Goal: Task Accomplishment & Management: Manage account settings

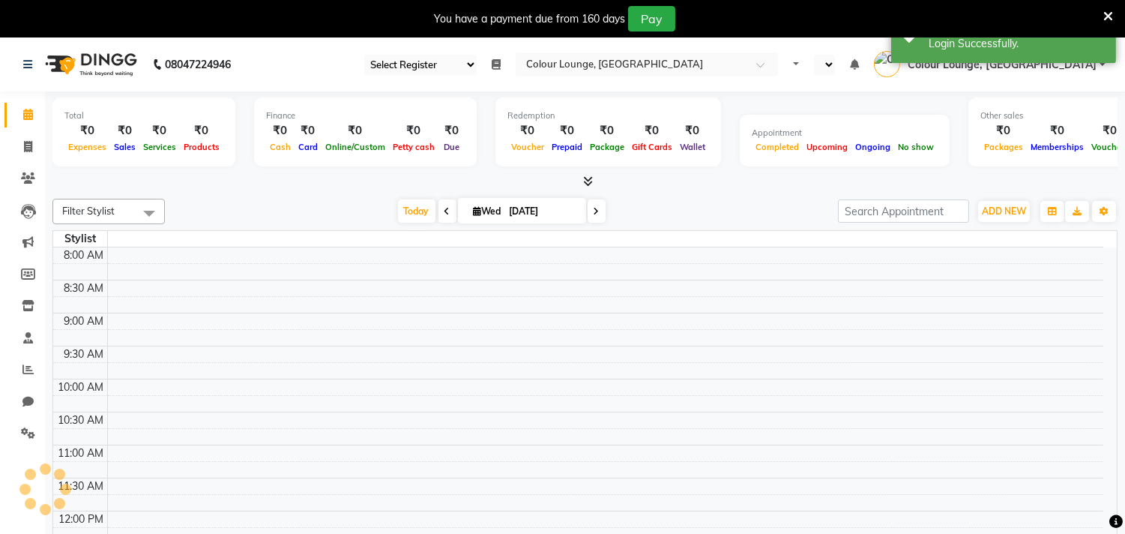
select select "83"
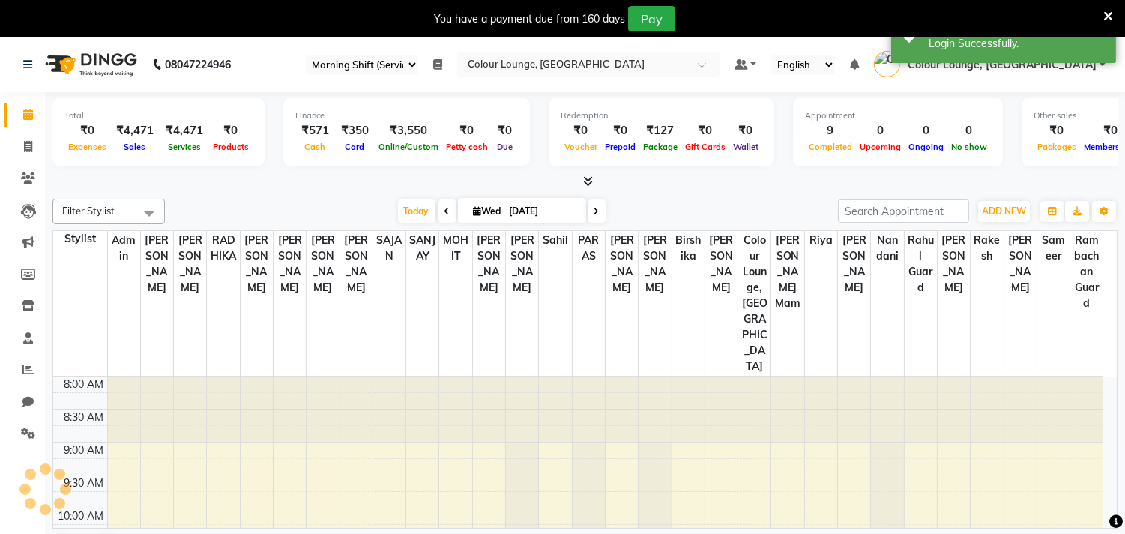
select select "en"
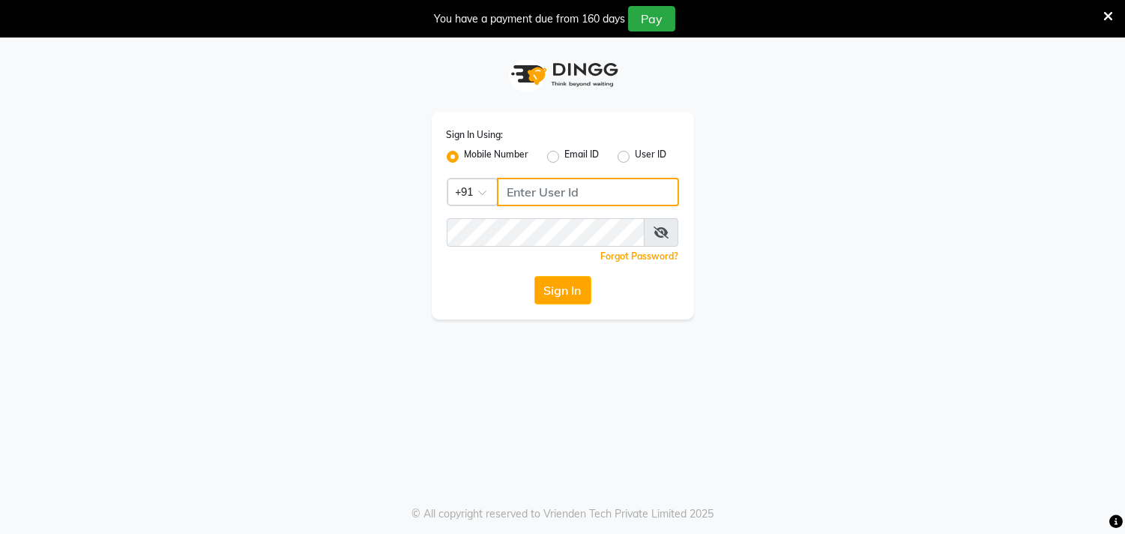
click at [535, 201] on input "Username" at bounding box center [588, 192] width 182 height 28
click at [615, 198] on input "84" at bounding box center [588, 192] width 182 height 28
type input "8437883999"
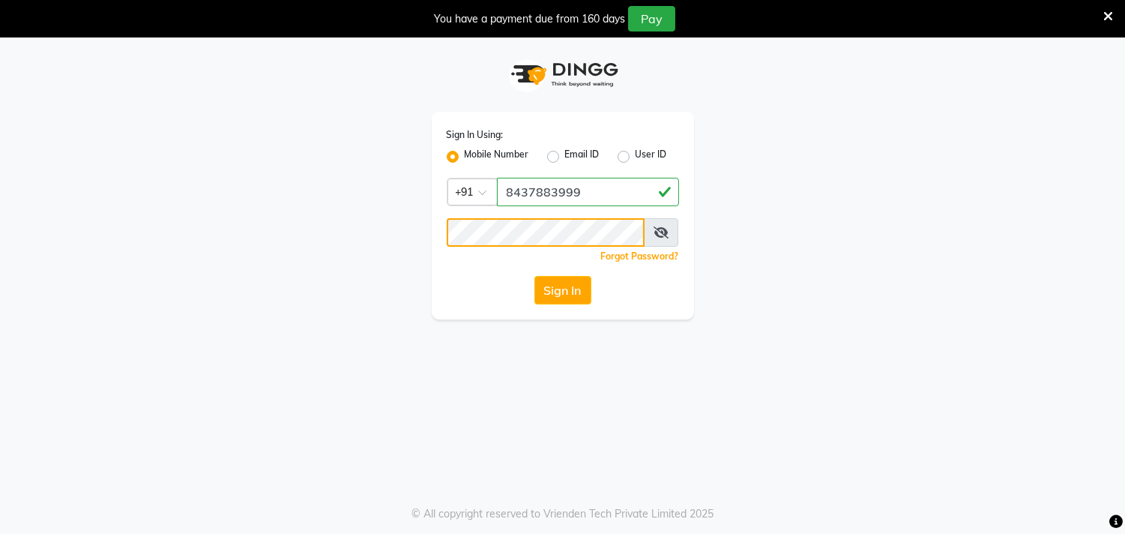
click at [534, 276] on button "Sign In" at bounding box center [562, 290] width 57 height 28
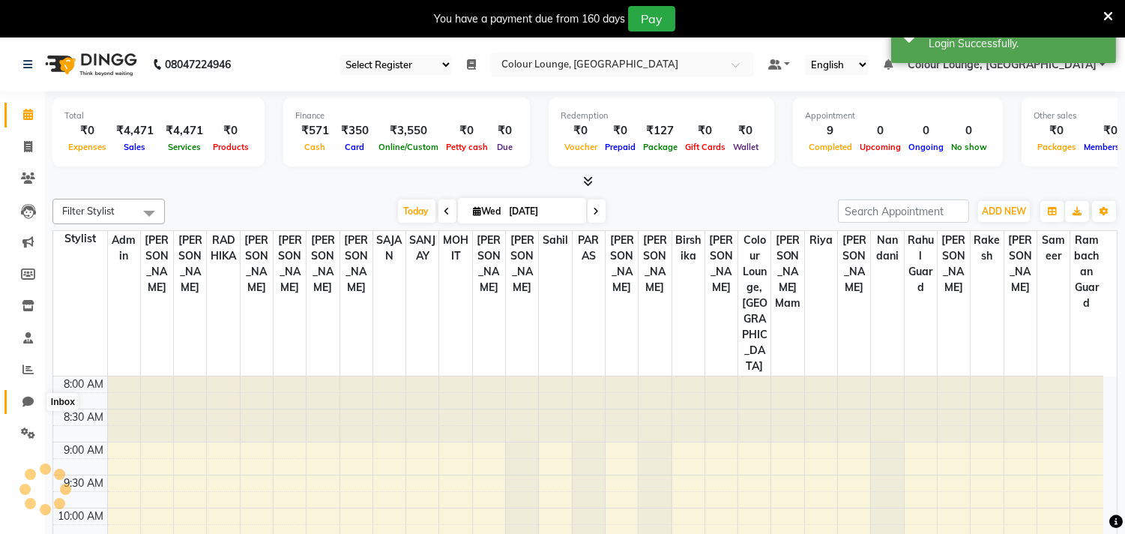
select select "83"
select select "en"
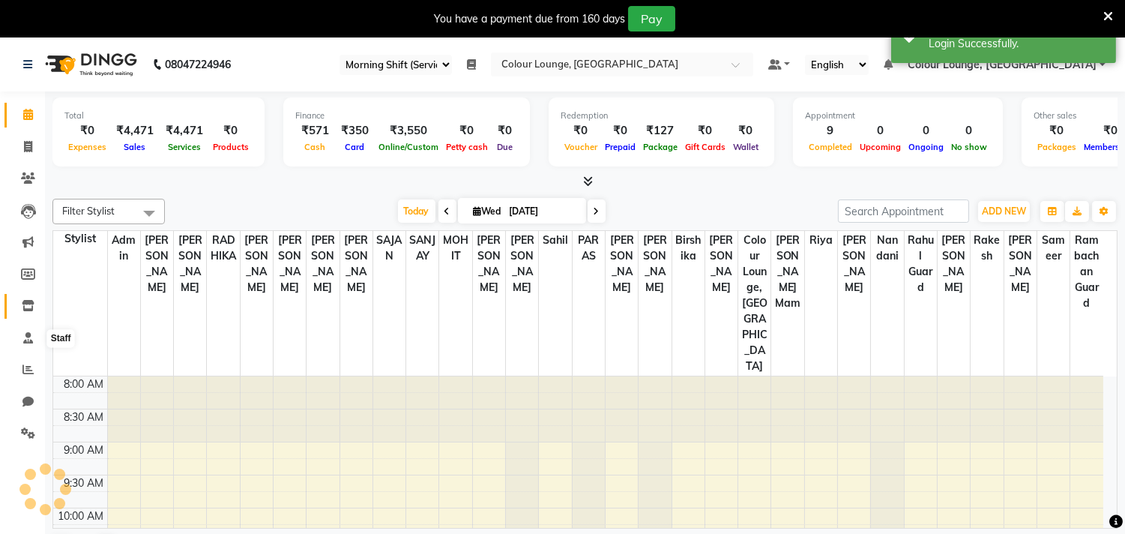
click at [22, 302] on icon at bounding box center [28, 305] width 13 height 11
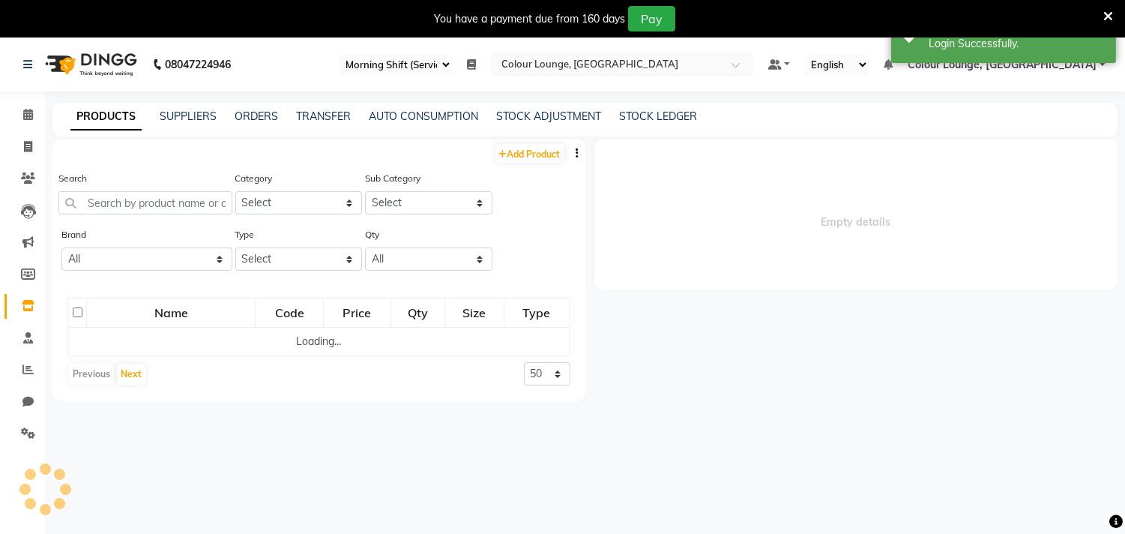
select select
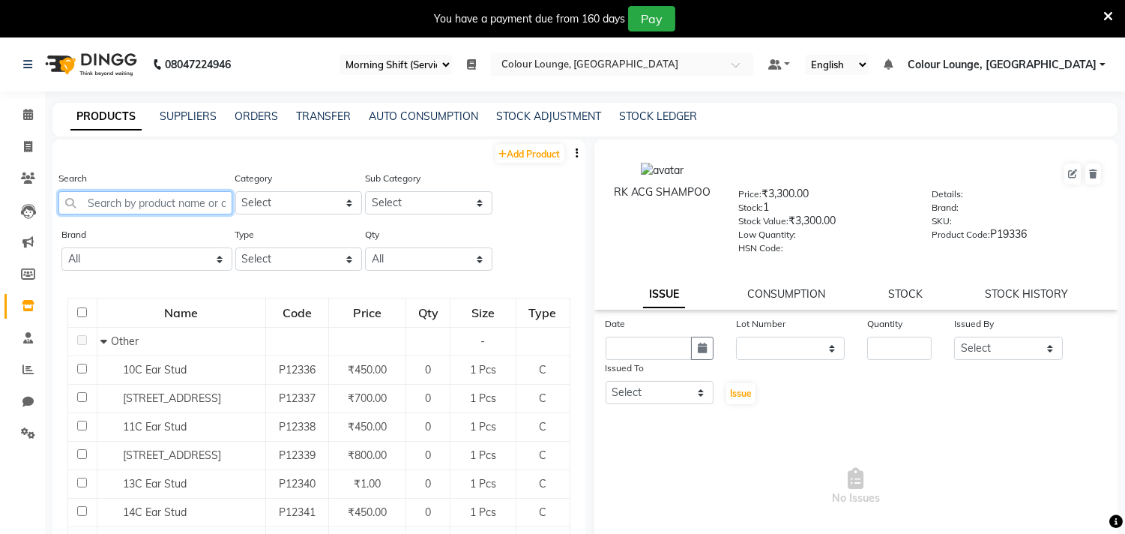
click at [102, 198] on input "text" at bounding box center [145, 202] width 174 height 23
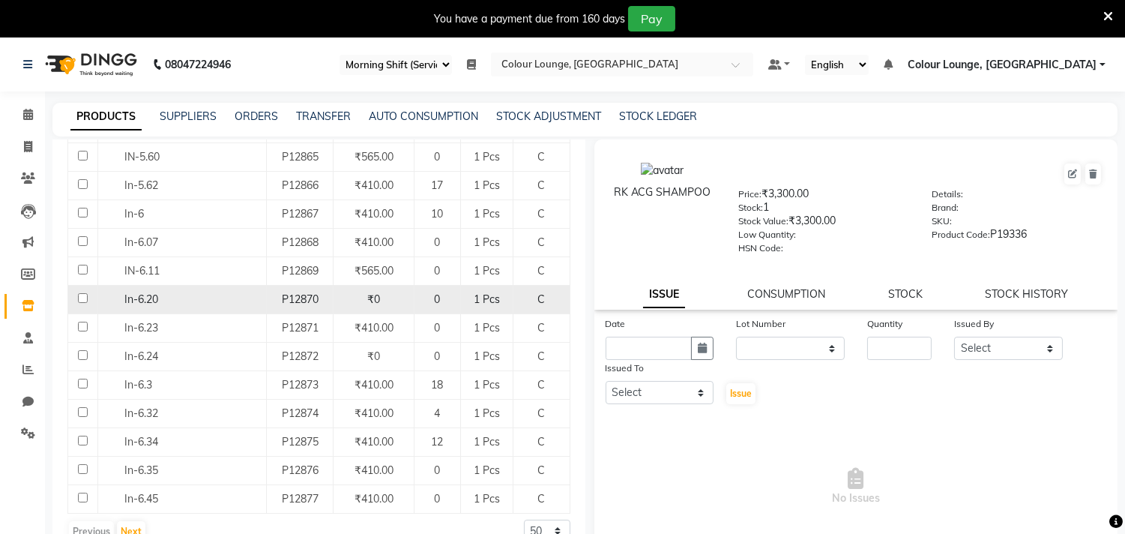
scroll to position [46, 0]
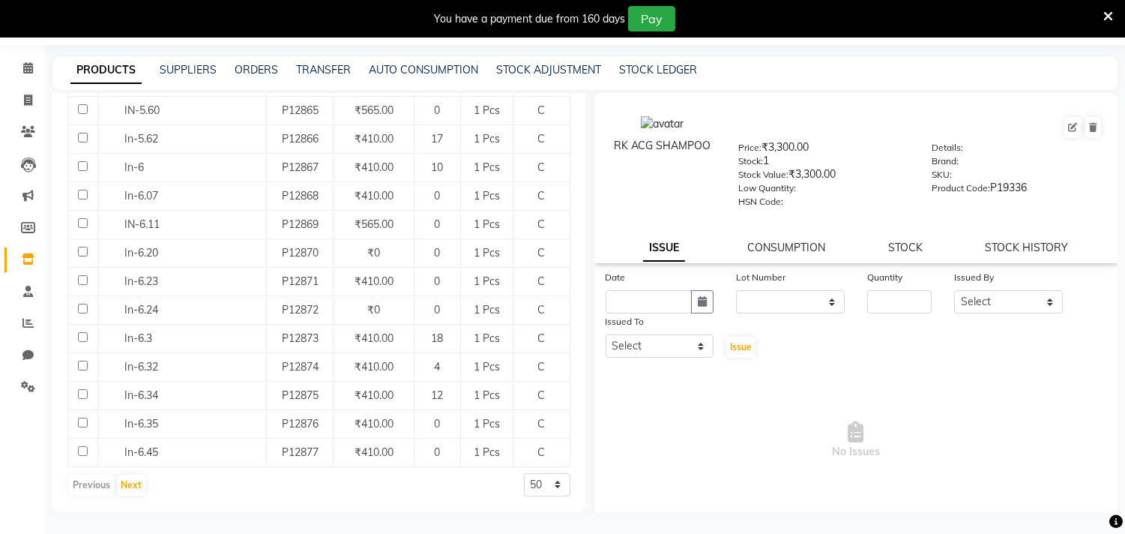
type input "in-"
click at [525, 480] on select "50 100 500" at bounding box center [547, 484] width 46 height 23
select select "500"
click at [524, 473] on select "50 100 500" at bounding box center [547, 484] width 46 height 23
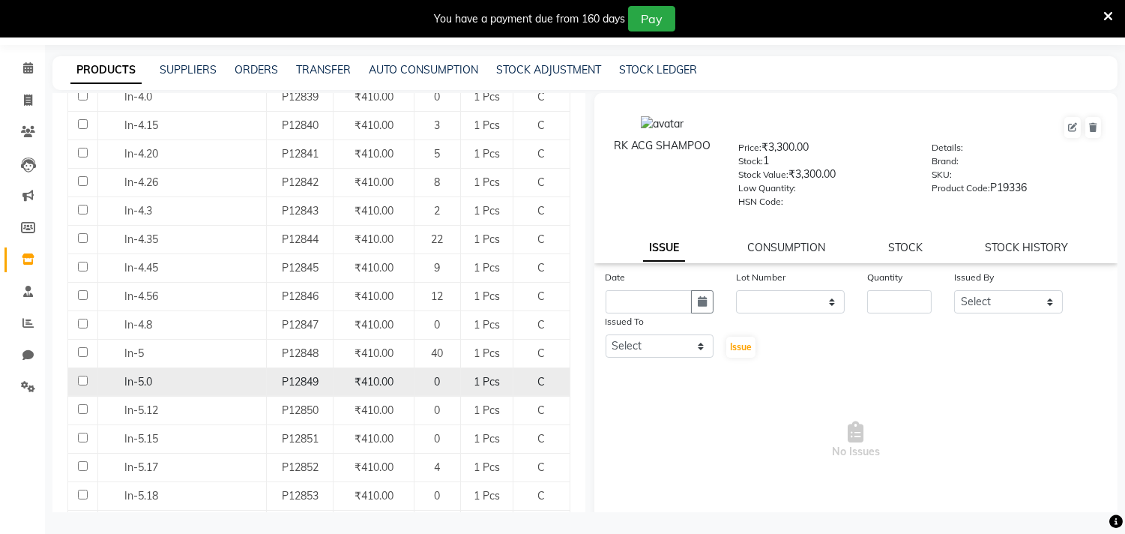
scroll to position [0, 0]
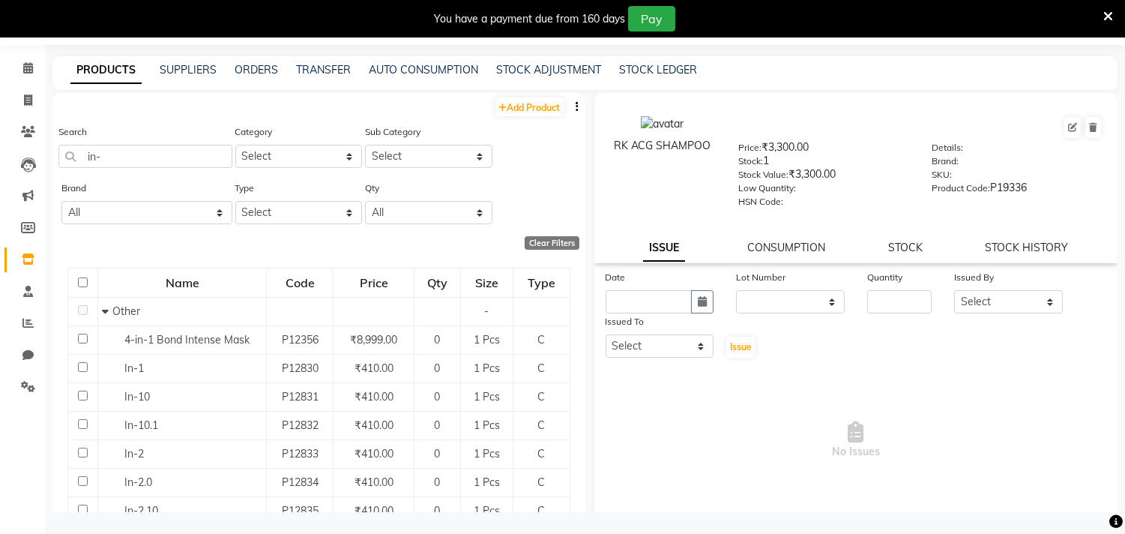
click at [570, 100] on button "button" at bounding box center [577, 107] width 15 height 16
click at [522, 118] on div "EXPORT" at bounding box center [517, 115] width 49 height 19
click at [139, 154] on input "in-" at bounding box center [145, 156] width 174 height 23
type input "i"
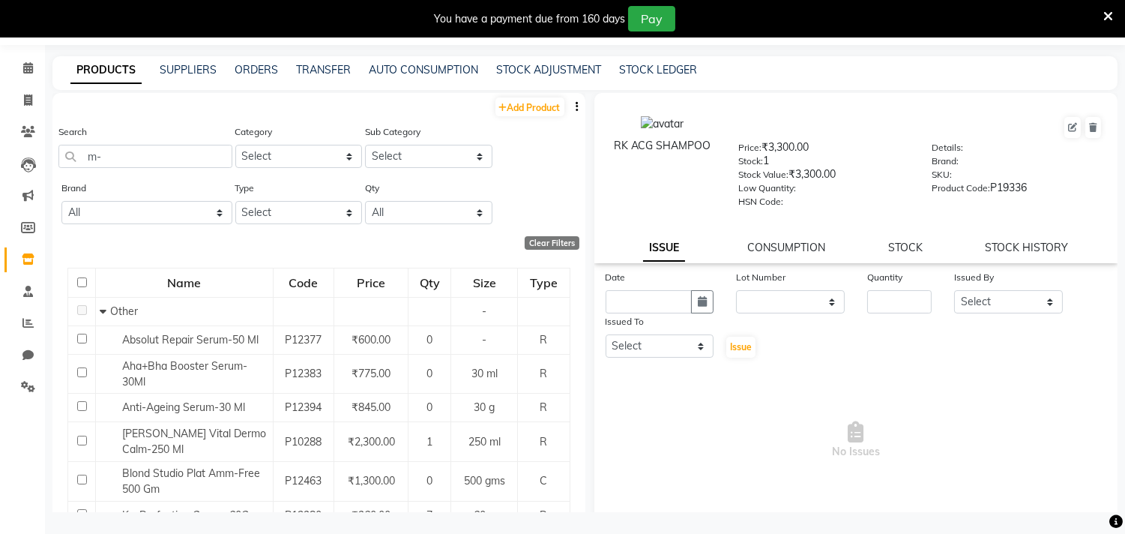
click at [570, 107] on button "button" at bounding box center [577, 107] width 15 height 16
click at [525, 118] on div "EXPORT" at bounding box center [517, 115] width 49 height 19
click at [131, 156] on input "m-" at bounding box center [145, 156] width 174 height 23
type input "m"
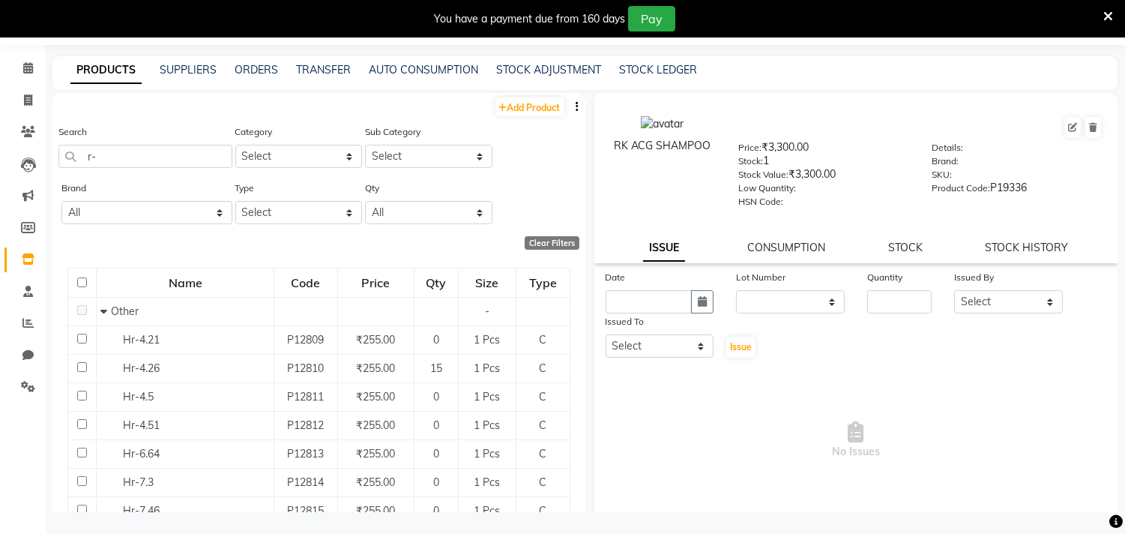
click at [576, 103] on icon "button" at bounding box center [577, 106] width 3 height 10
click at [526, 118] on div "EXPORT" at bounding box center [517, 115] width 49 height 19
click at [117, 148] on input "r-" at bounding box center [145, 156] width 174 height 23
type input "r"
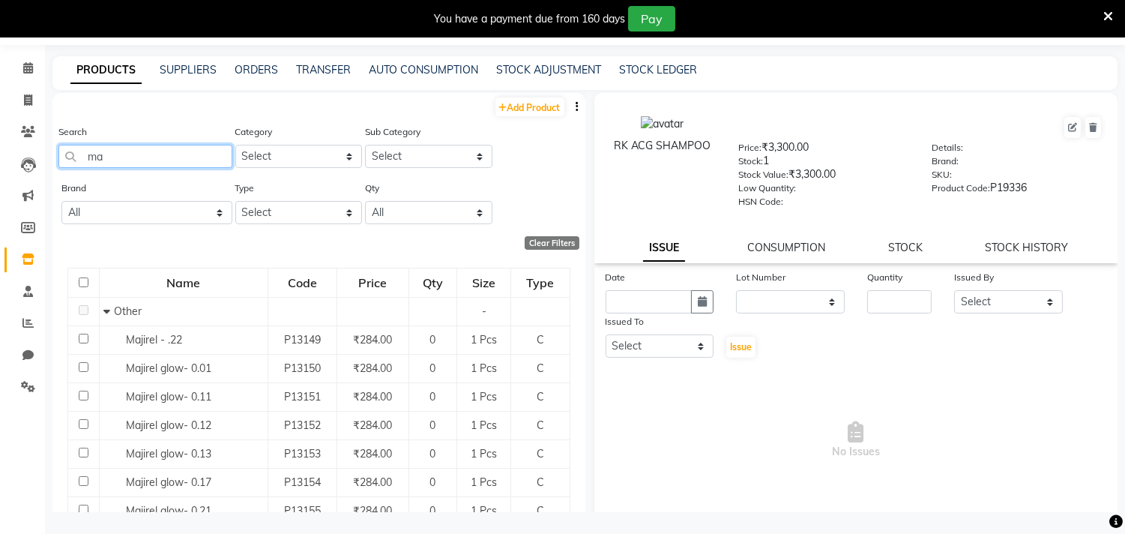
type input "m"
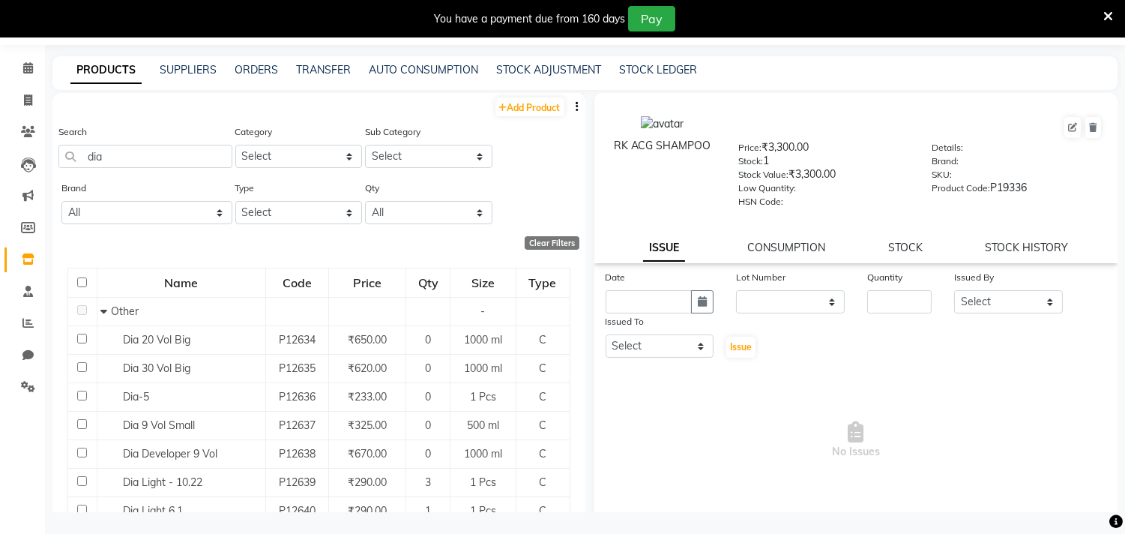
click at [570, 99] on button "button" at bounding box center [577, 107] width 15 height 16
click at [516, 108] on div "EXPORT" at bounding box center [517, 115] width 49 height 19
click at [148, 159] on input "dia" at bounding box center [145, 156] width 174 height 23
type input "d"
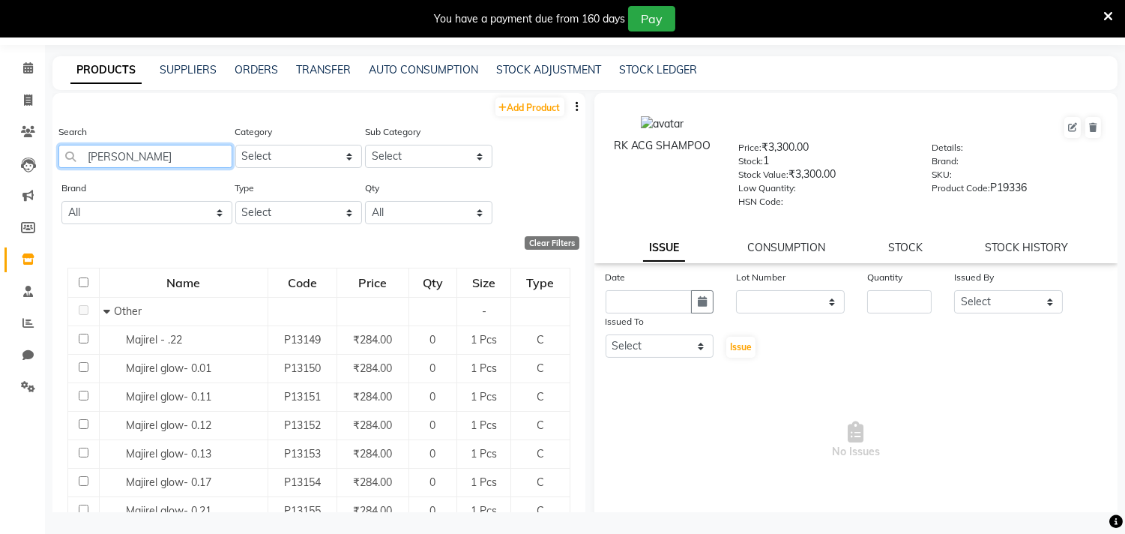
type input "[PERSON_NAME]"
click at [570, 106] on button "button" at bounding box center [577, 107] width 15 height 16
click at [522, 118] on div "EXPORT" at bounding box center [517, 115] width 49 height 19
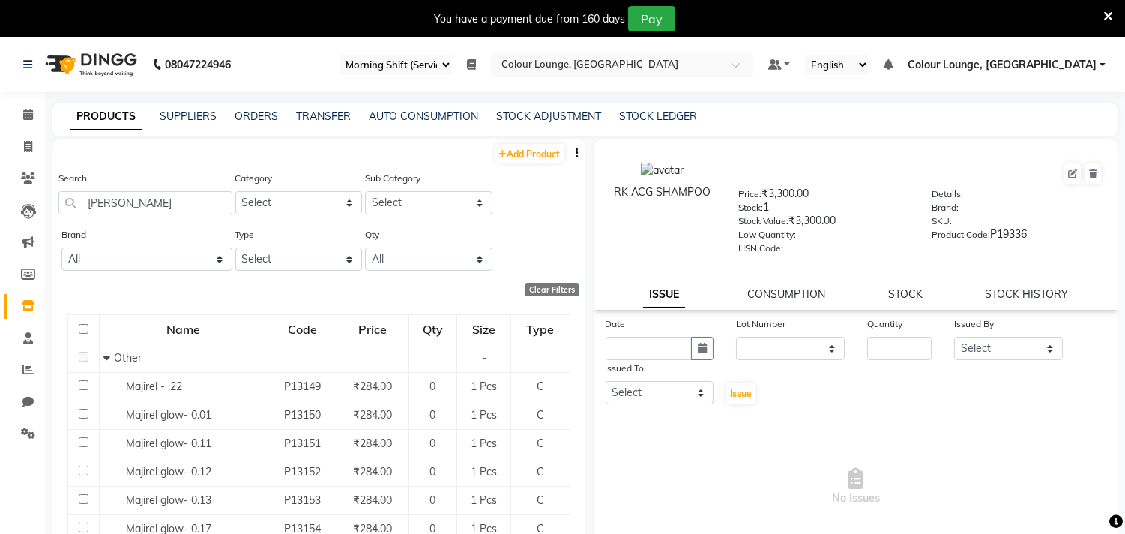
click at [576, 153] on icon "button" at bounding box center [577, 153] width 3 height 10
click at [520, 136] on div "IMPORT" at bounding box center [517, 143] width 49 height 19
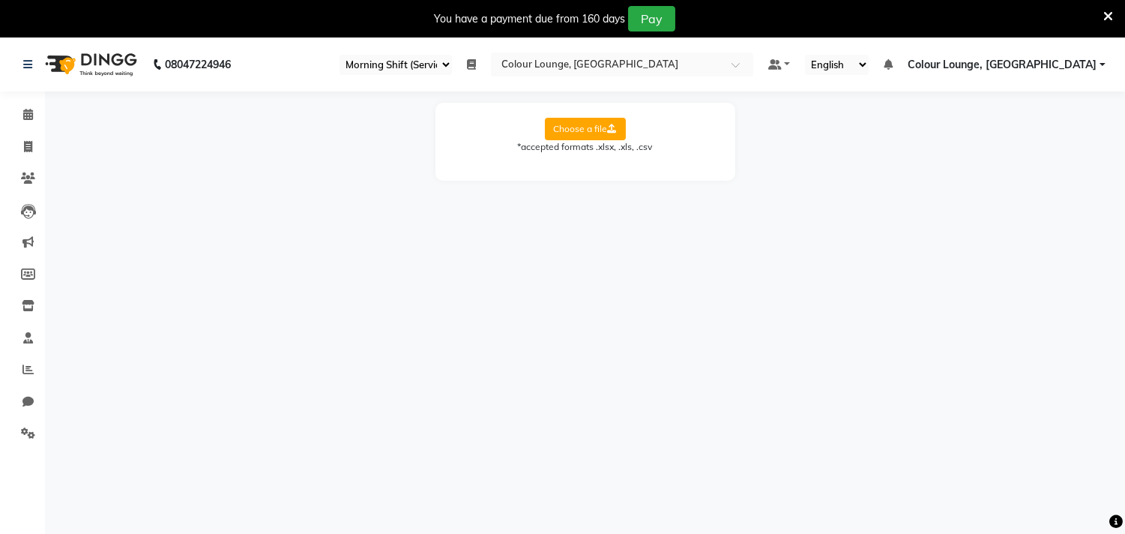
click at [553, 130] on label "Choose a file" at bounding box center [585, 129] width 81 height 22
click at [0, 0] on input "Choose a file" at bounding box center [0, 0] width 0 height 0
click at [609, 180] on select "Select Sheet Sheet1" at bounding box center [653, 177] width 112 height 23
select select "Sheet1"
click at [597, 166] on select "Select Sheet Sheet1" at bounding box center [653, 177] width 112 height 23
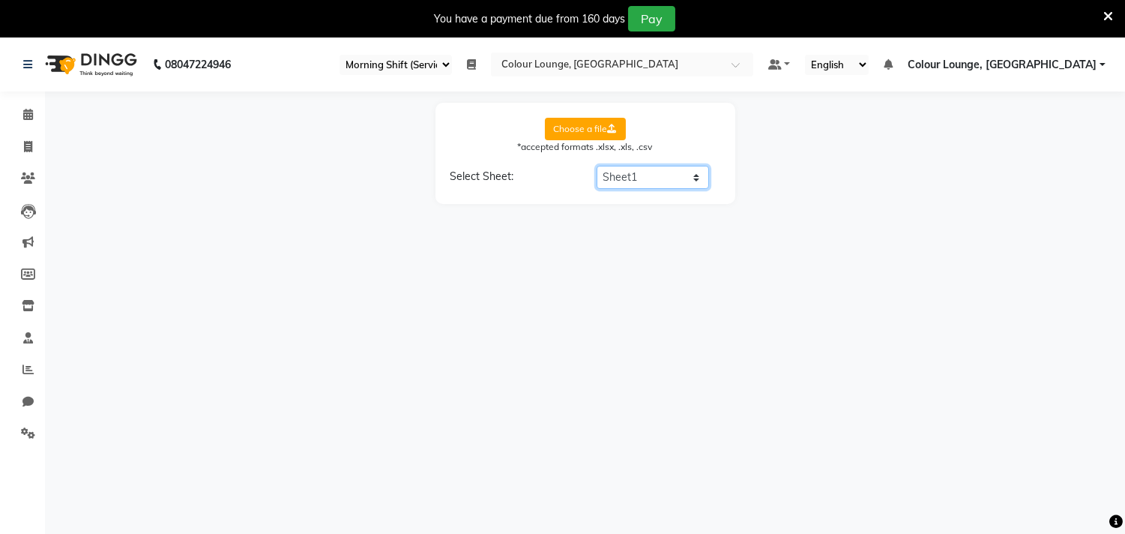
select select "product name"
select select "product code"
select select "product category"
select select "product sub-category"
select select "quantity"
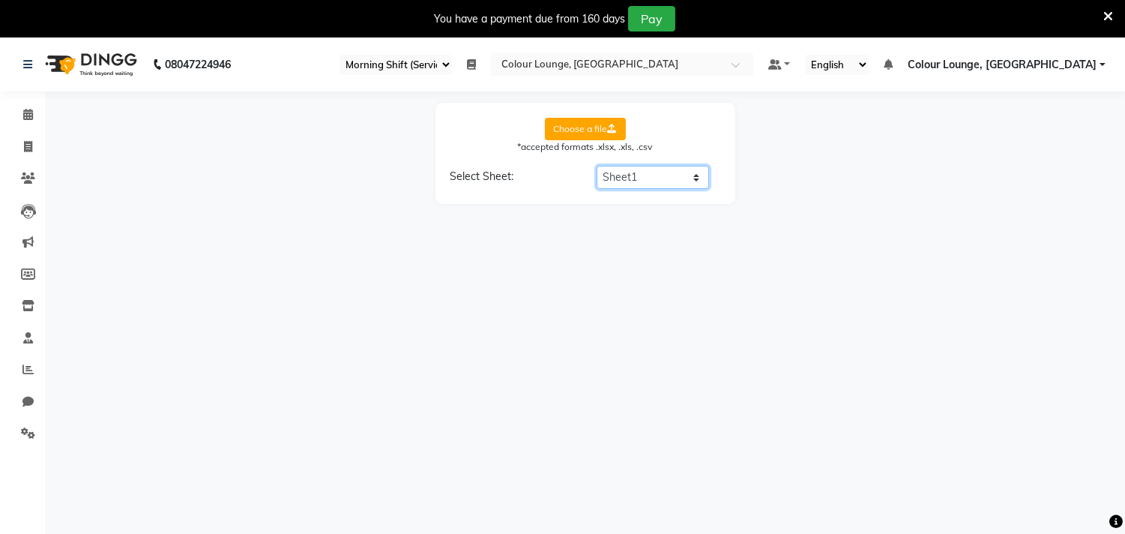
select select "price"
select select "cost"
select select "tax group"
select select "tax inclusive"
select select "size"
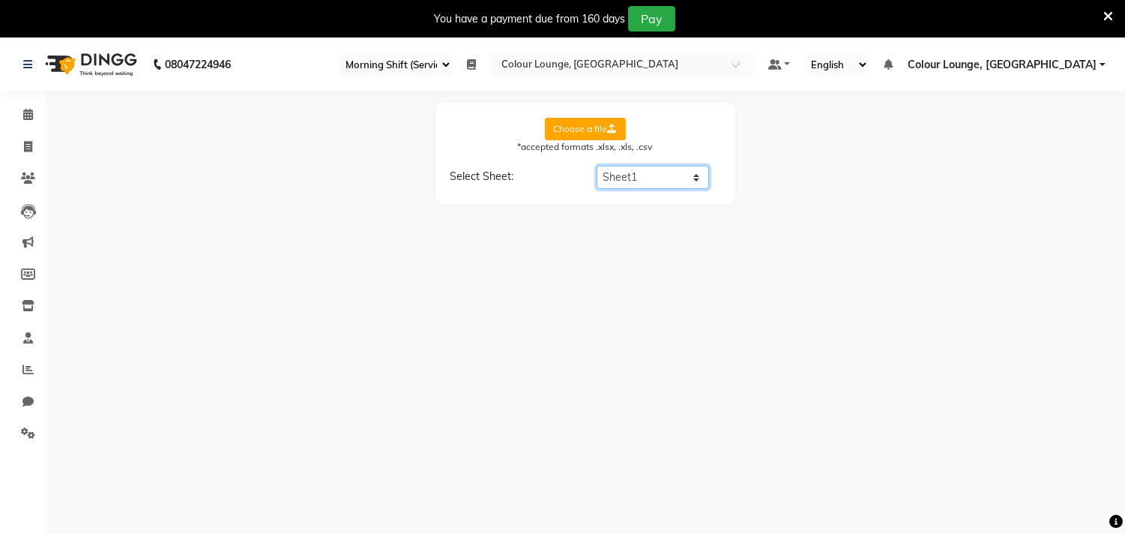
select select "unit"
select select "sku"
select select "brand"
select select "sac code"
select select "description"
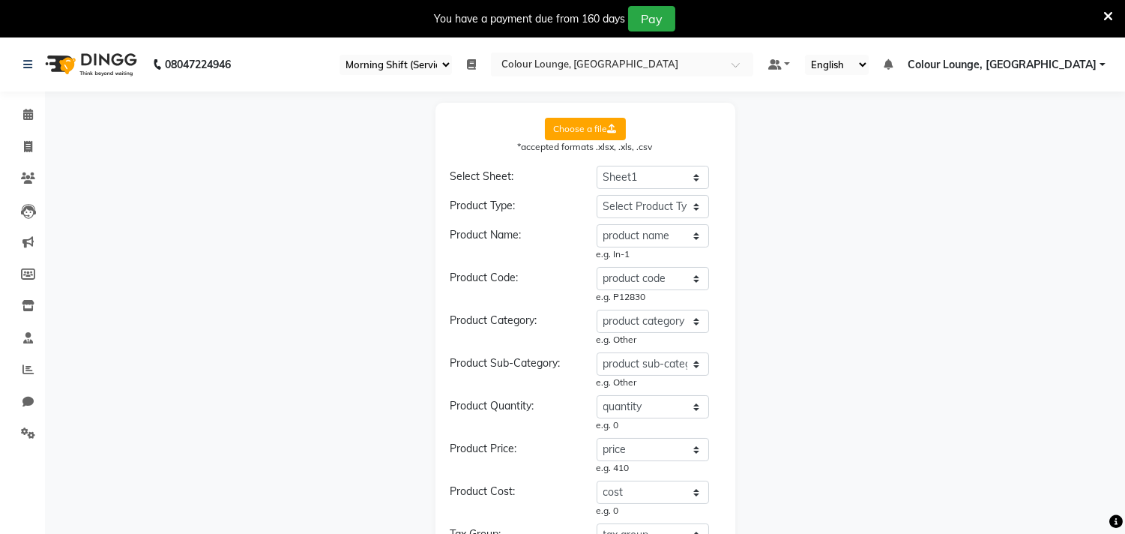
click at [625, 250] on div "e.g. In-1" at bounding box center [653, 253] width 112 height 13
drag, startPoint x: 639, startPoint y: 201, endPoint x: 637, endPoint y: 215, distance: 14.3
click at [639, 201] on select "Select Product Type product name product code product category product sub-cate…" at bounding box center [653, 206] width 112 height 23
select select "type"
click at [597, 195] on select "Select Product Type product name product code product category product sub-cate…" at bounding box center [653, 206] width 112 height 23
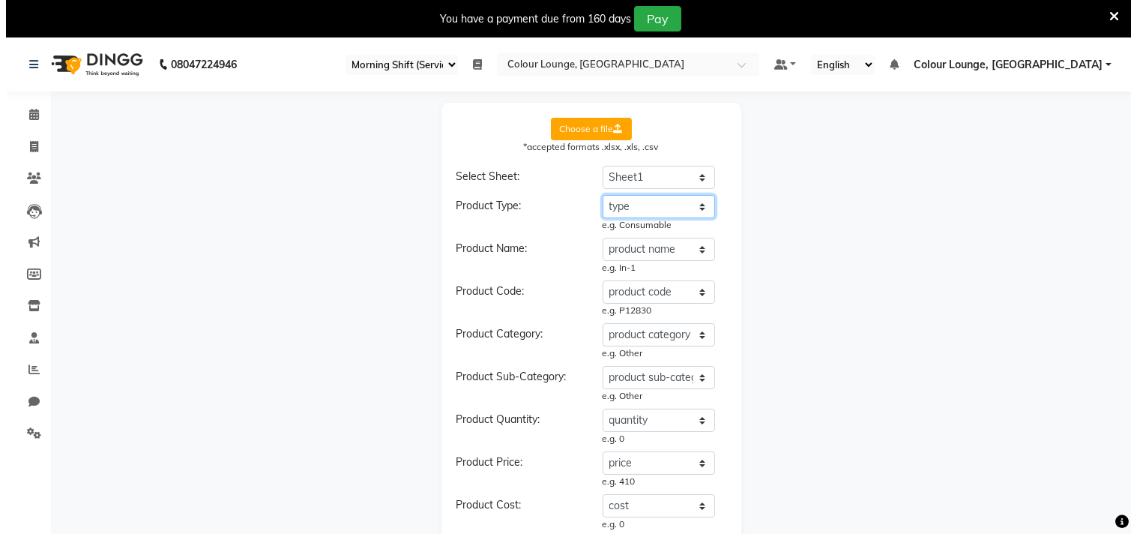
scroll to position [518, 0]
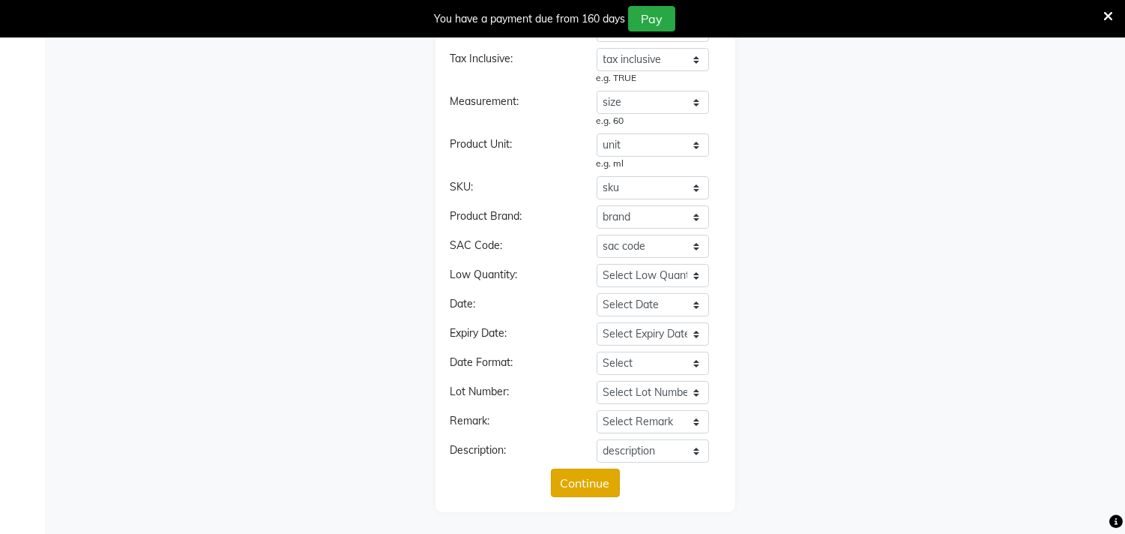
click at [585, 489] on button "Continue" at bounding box center [585, 482] width 69 height 28
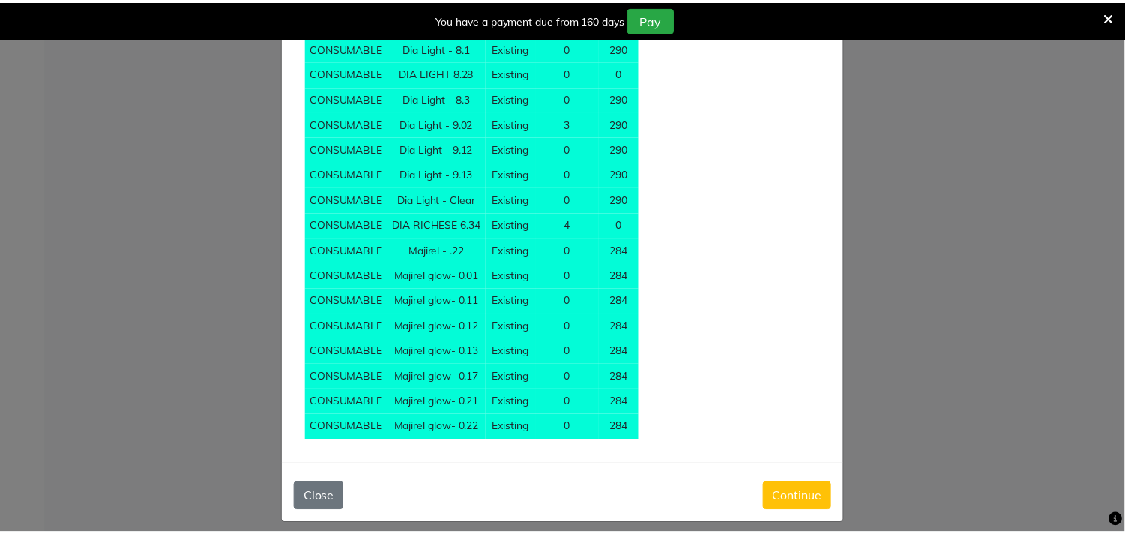
scroll to position [4782, 0]
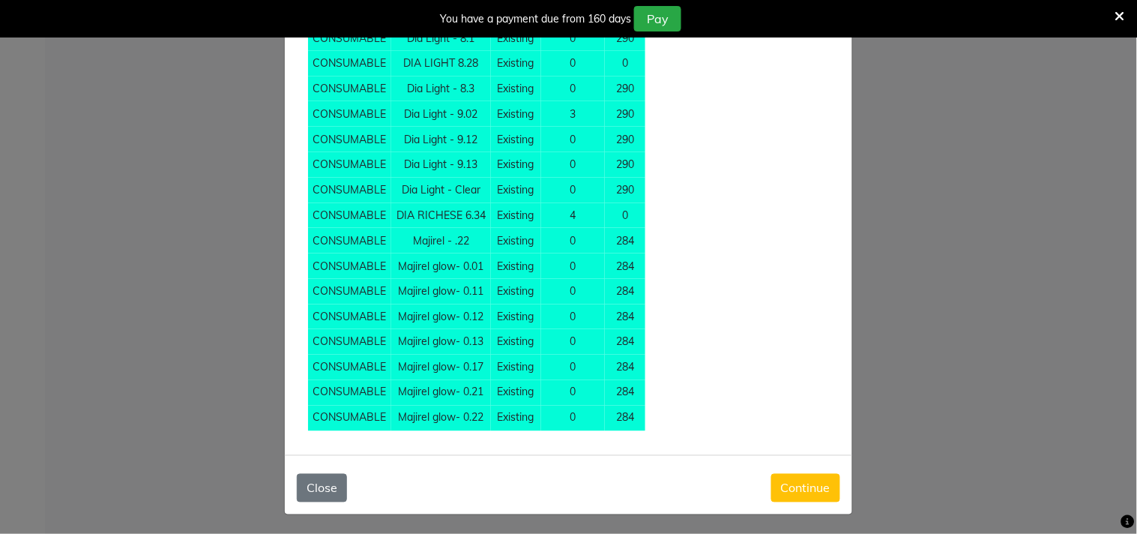
click at [784, 487] on button "Continue" at bounding box center [805, 488] width 69 height 28
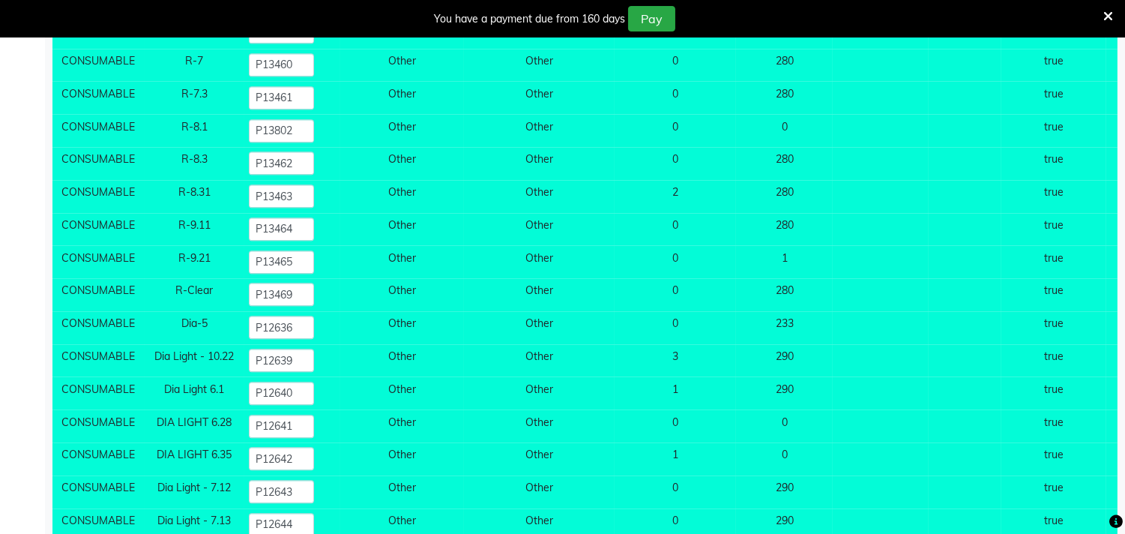
scroll to position [7208, 0]
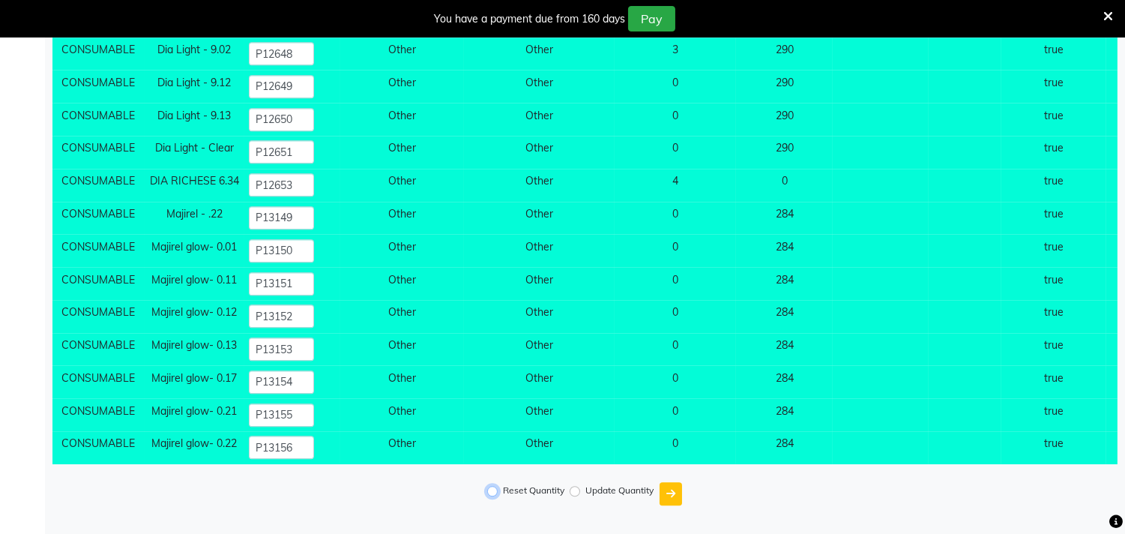
click at [489, 489] on input "Reset Quantity" at bounding box center [492, 491] width 10 height 10
radio input "true"
click at [670, 489] on icon "submit" at bounding box center [670, 493] width 9 height 10
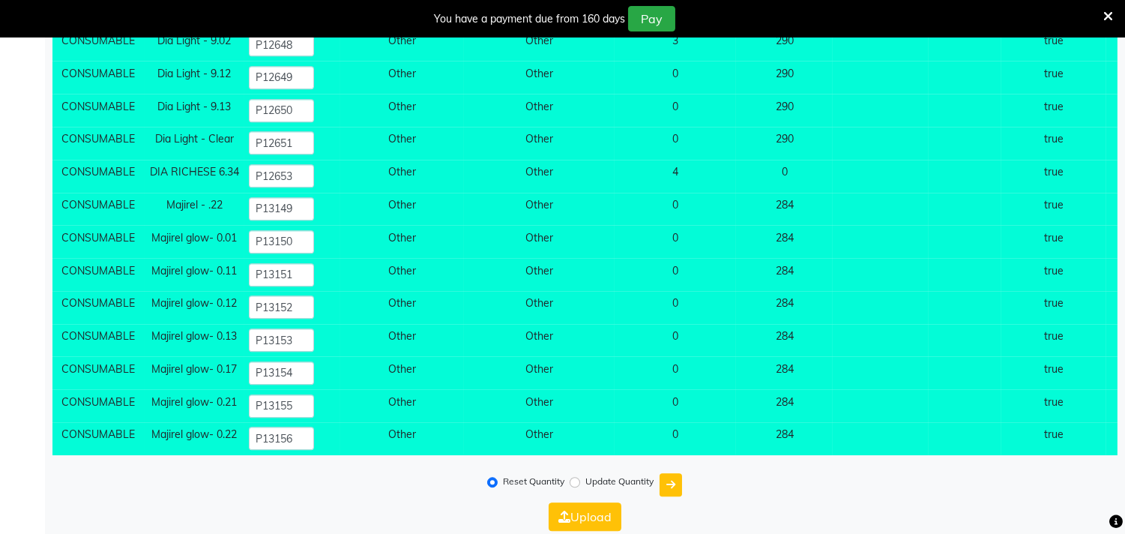
scroll to position [7237, 0]
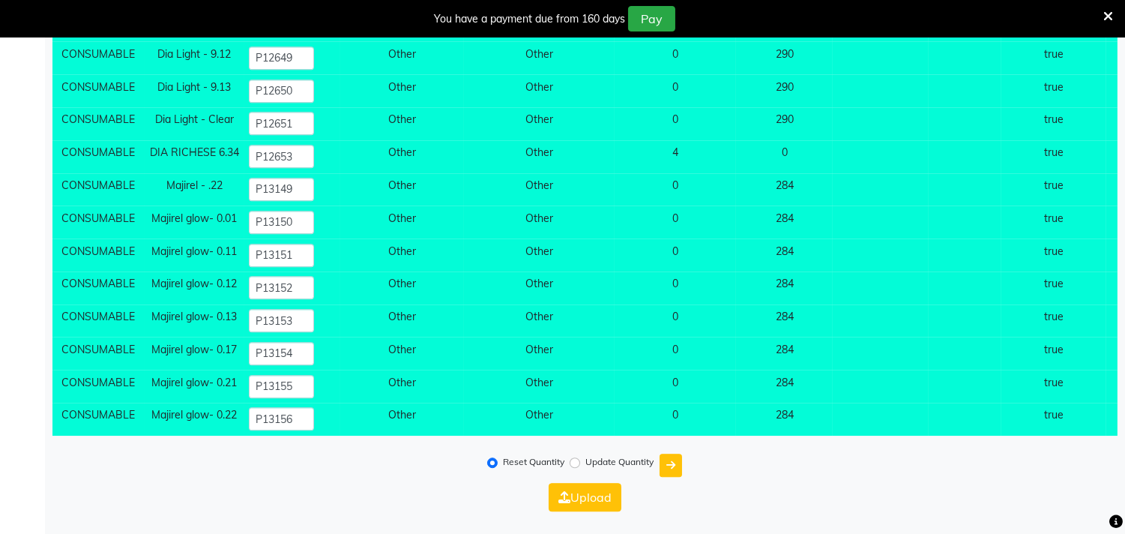
click at [589, 480] on div "Reset Quantity Update Quantity" at bounding box center [584, 464] width 1065 height 35
click at [588, 492] on button "Upload" at bounding box center [585, 497] width 73 height 28
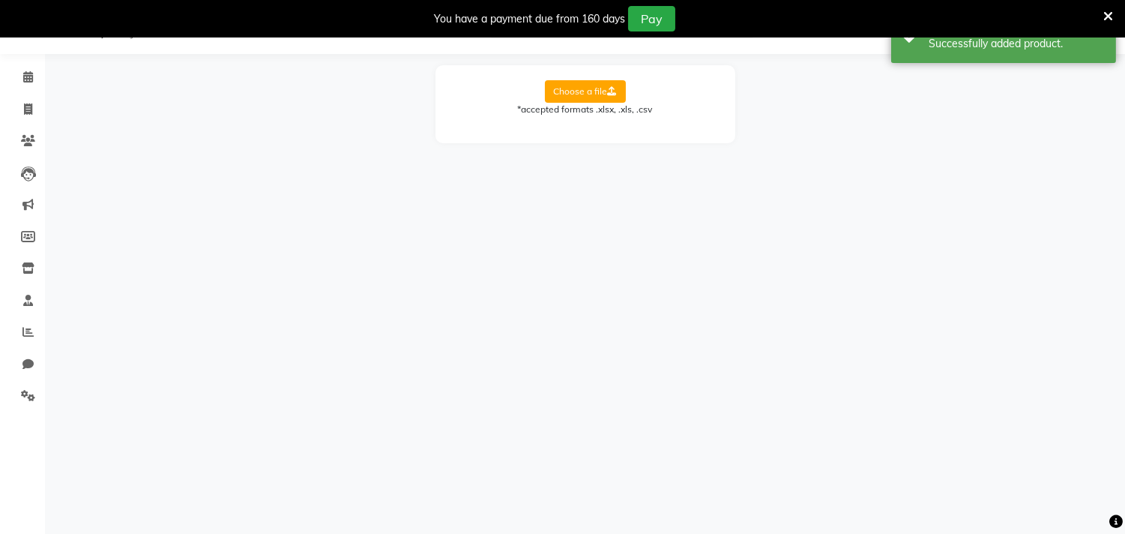
scroll to position [37, 0]
click at [31, 274] on icon at bounding box center [28, 267] width 13 height 11
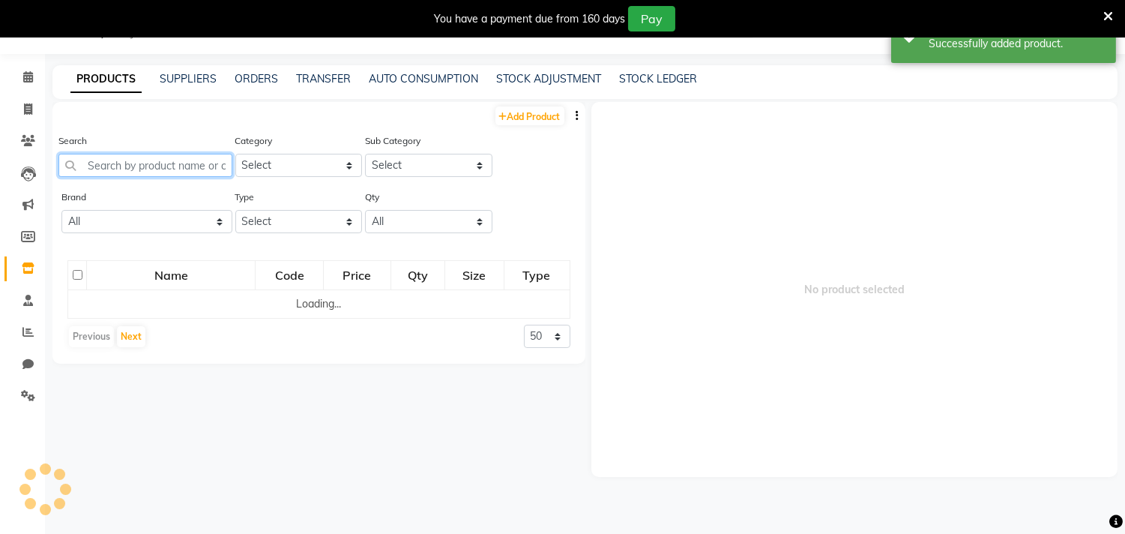
click at [177, 155] on input "text" at bounding box center [145, 165] width 174 height 23
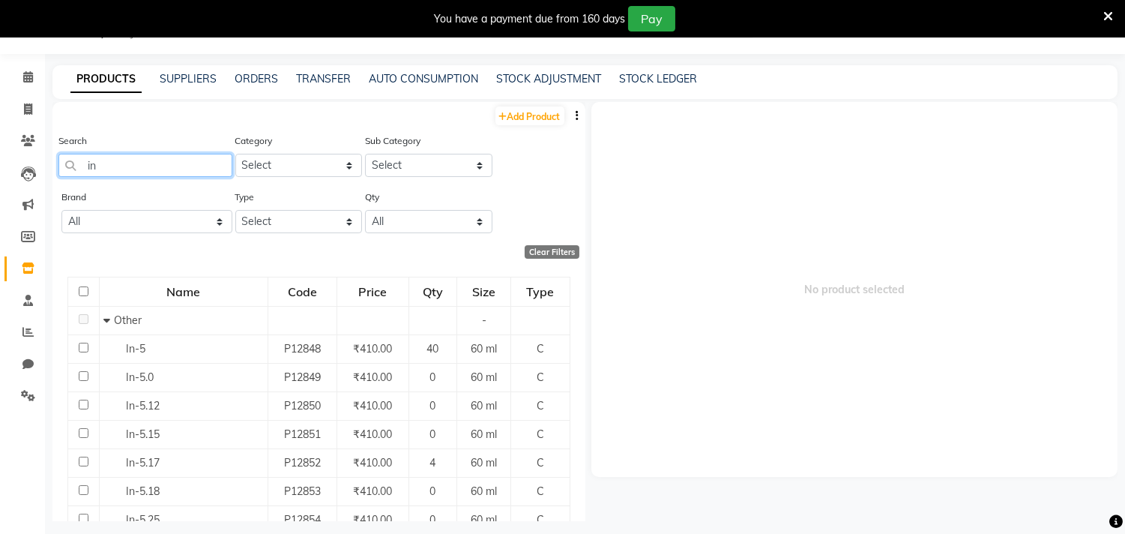
type input "i"
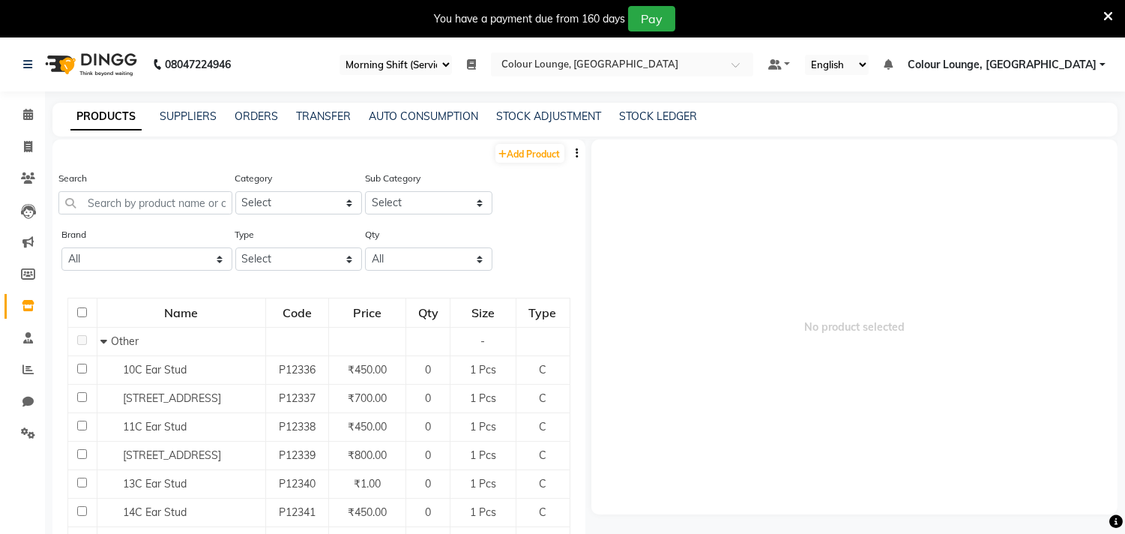
click at [1081, 64] on span "Colour Lounge, [GEOGRAPHIC_DATA]" at bounding box center [1002, 65] width 189 height 16
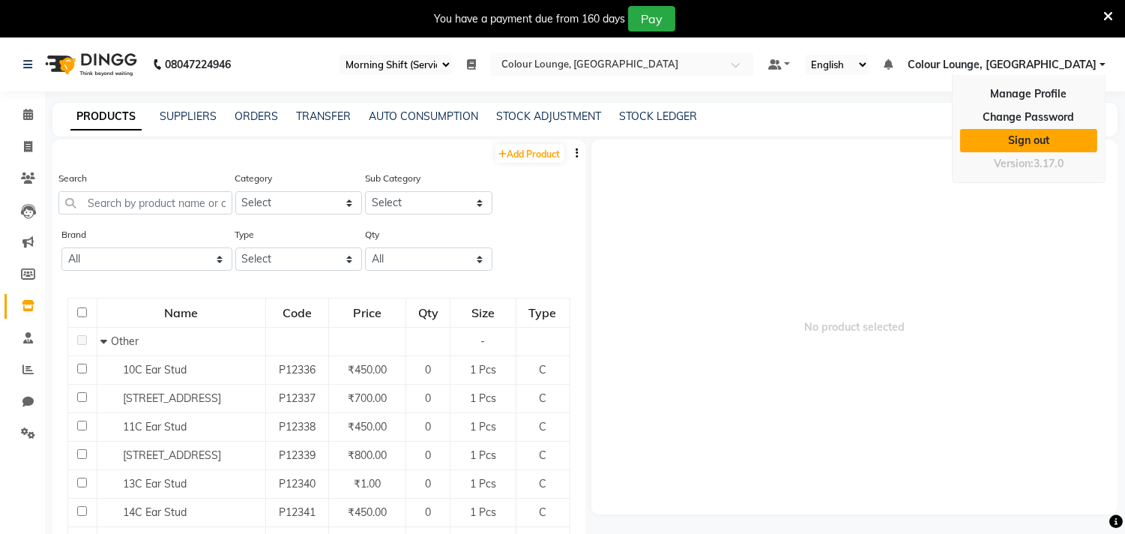
click at [1053, 145] on link "Sign out" at bounding box center [1028, 140] width 137 height 23
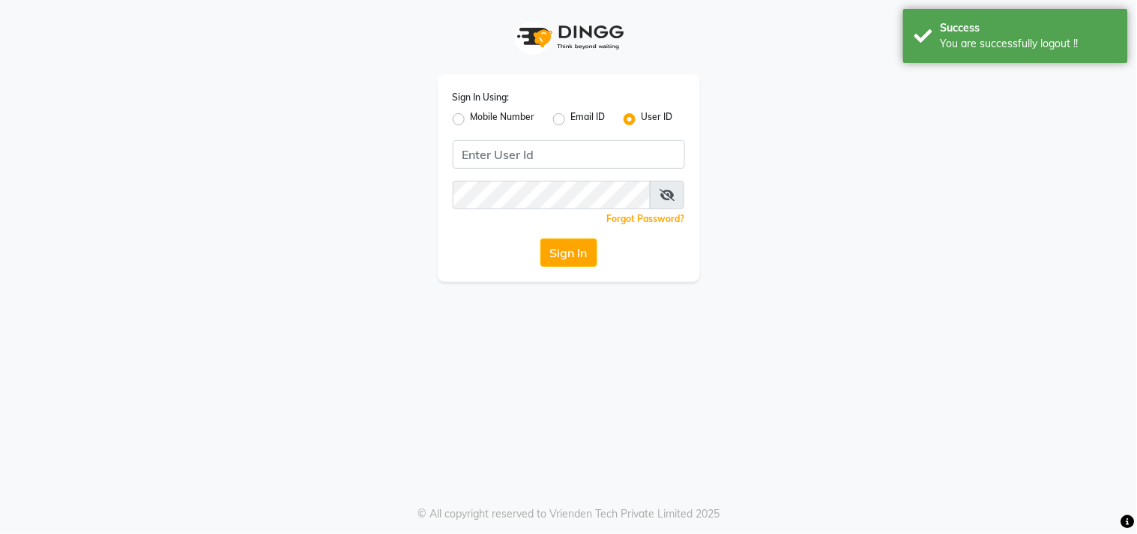
click at [471, 115] on label "Mobile Number" at bounding box center [503, 119] width 64 height 18
click at [471, 115] on input "Mobile Number" at bounding box center [476, 115] width 10 height 10
radio input "true"
radio input "false"
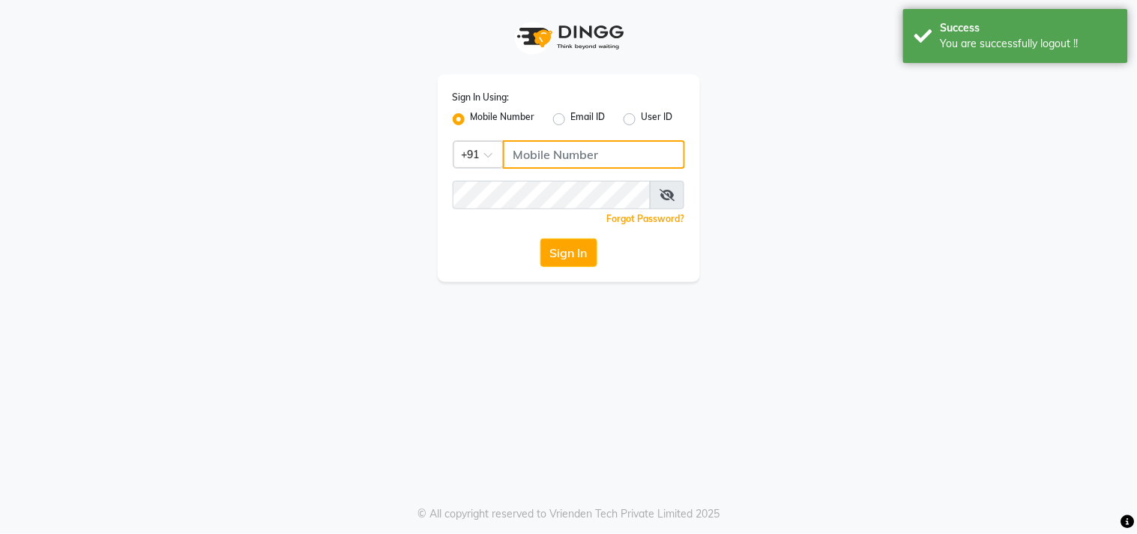
click at [536, 155] on input "Username" at bounding box center [594, 154] width 182 height 28
type input "8437870999"
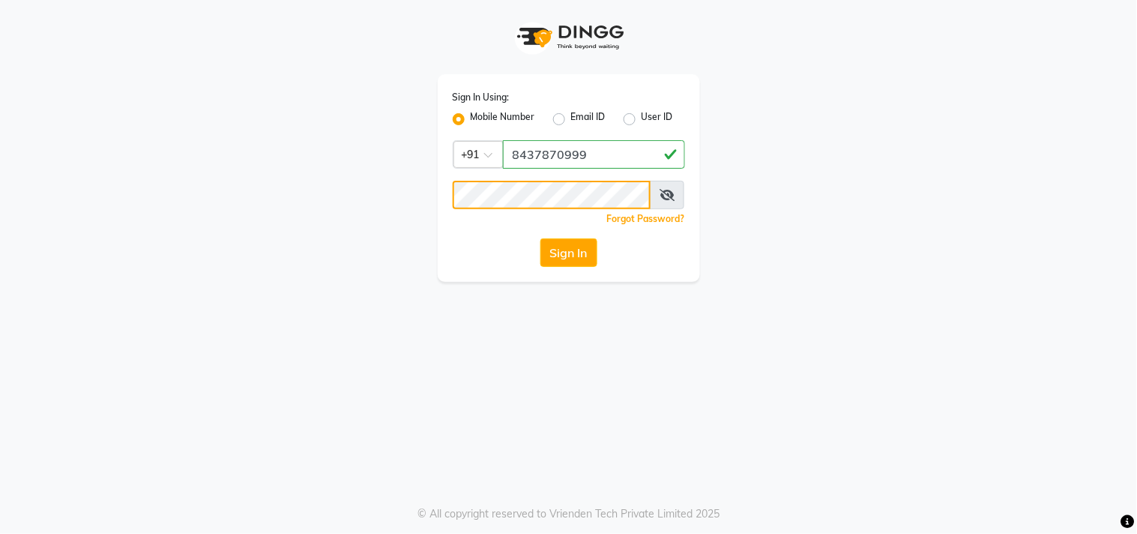
click at [540, 238] on button "Sign In" at bounding box center [568, 252] width 57 height 28
